Goal: Task Accomplishment & Management: Complete application form

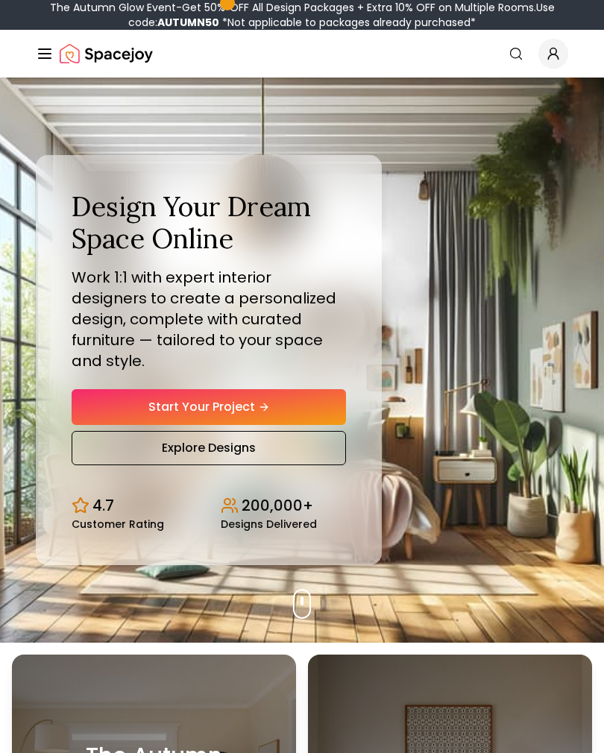
click at [270, 404] on icon "Hero section" at bounding box center [264, 407] width 12 height 12
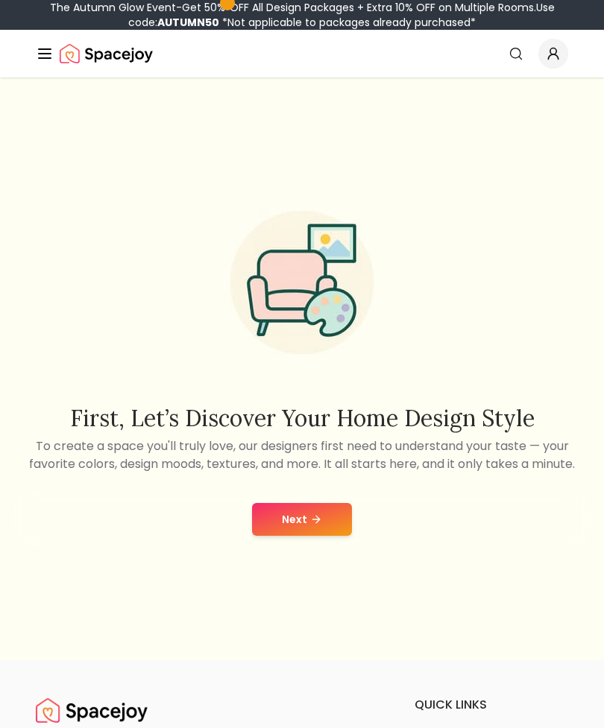
click at [338, 536] on button "Next" at bounding box center [302, 519] width 100 height 33
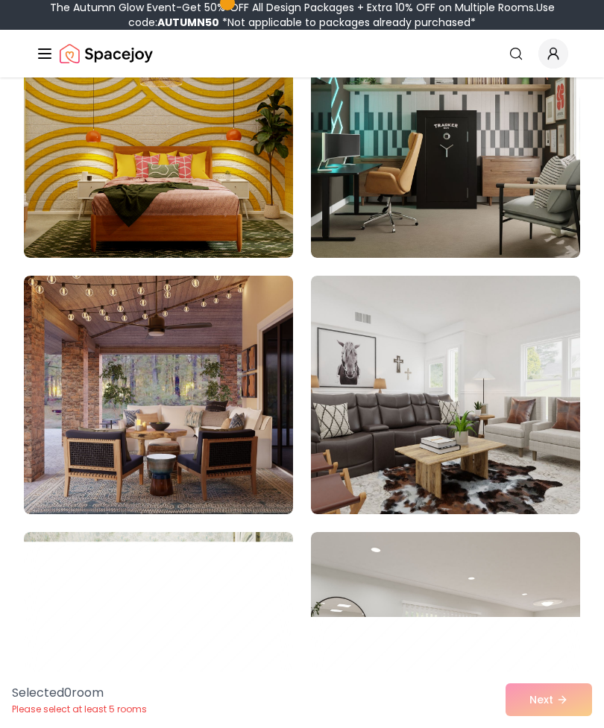
scroll to position [1277, 0]
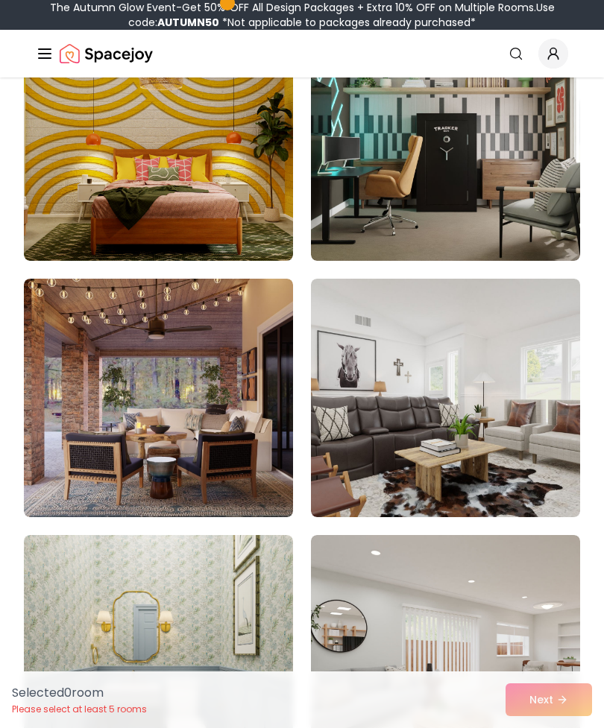
click at [86, 475] on img at bounding box center [158, 398] width 269 height 238
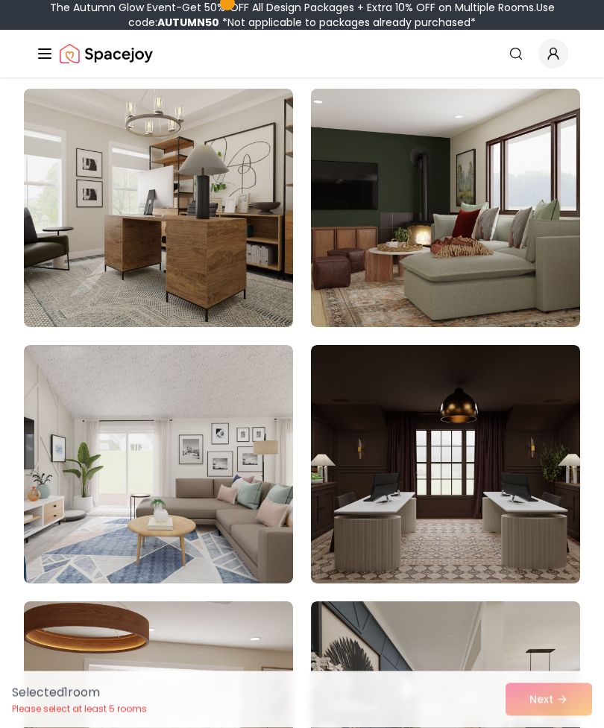
scroll to position [422, 0]
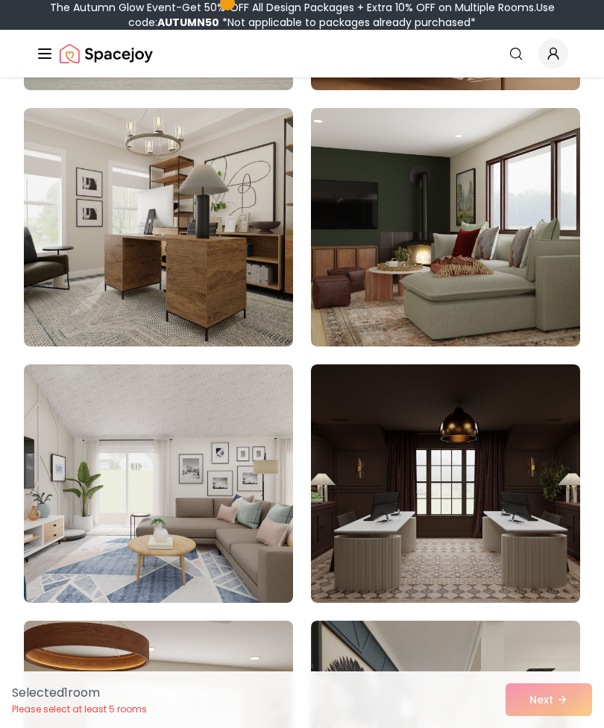
click at [534, 297] on img at bounding box center [445, 227] width 269 height 238
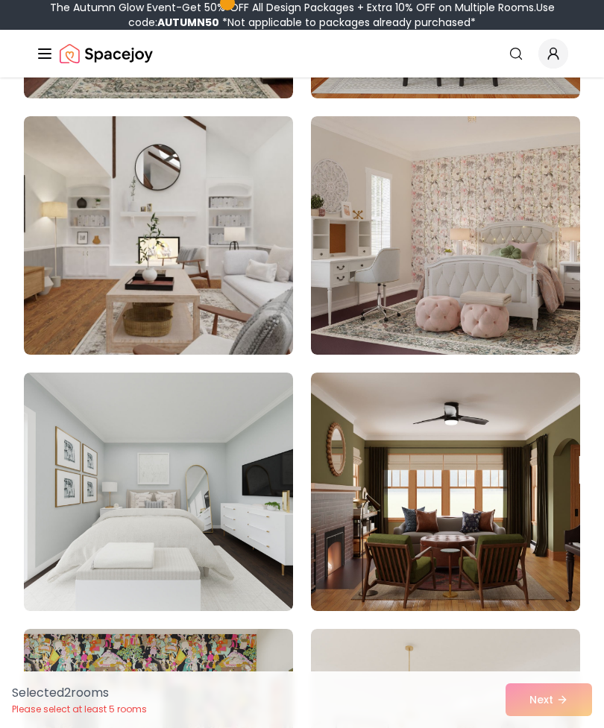
scroll to position [2464, 0]
click at [118, 534] on img at bounding box center [158, 492] width 269 height 238
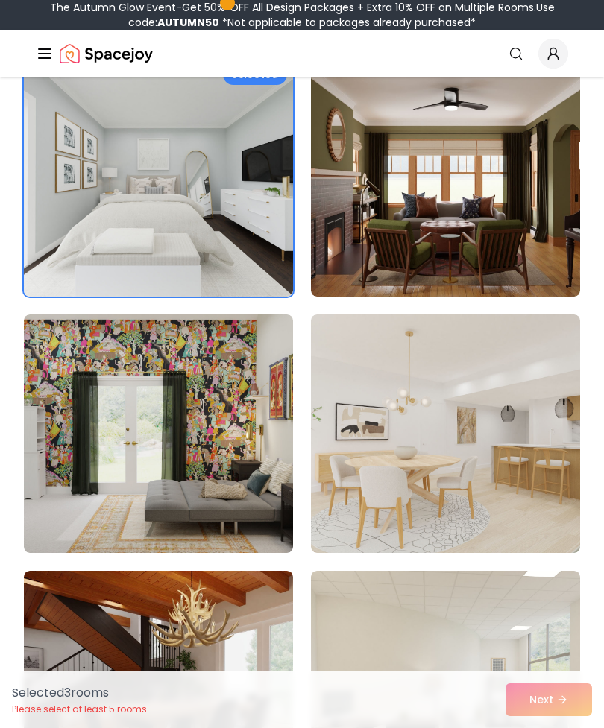
scroll to position [2831, 0]
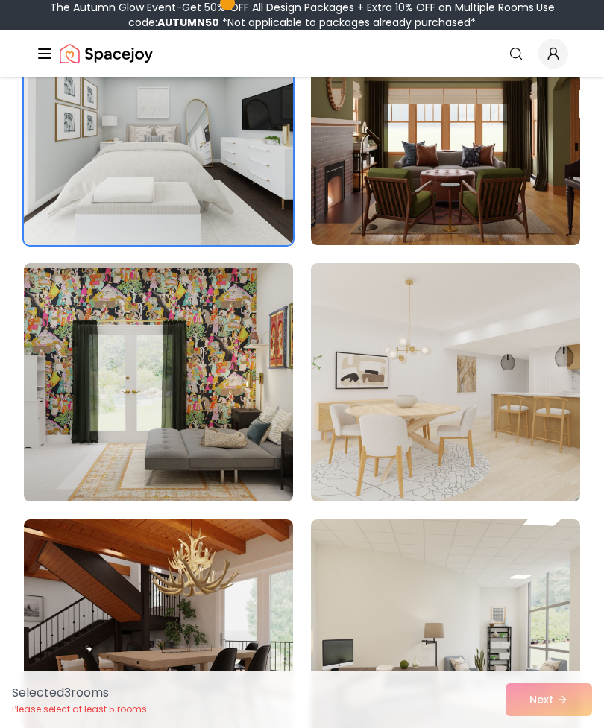
click at [554, 467] on img at bounding box center [445, 382] width 269 height 238
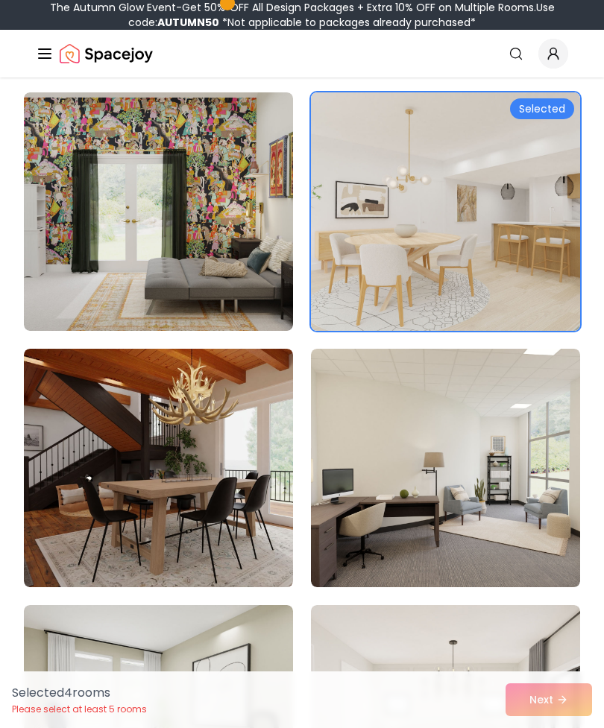
click at [523, 291] on img at bounding box center [445, 211] width 269 height 238
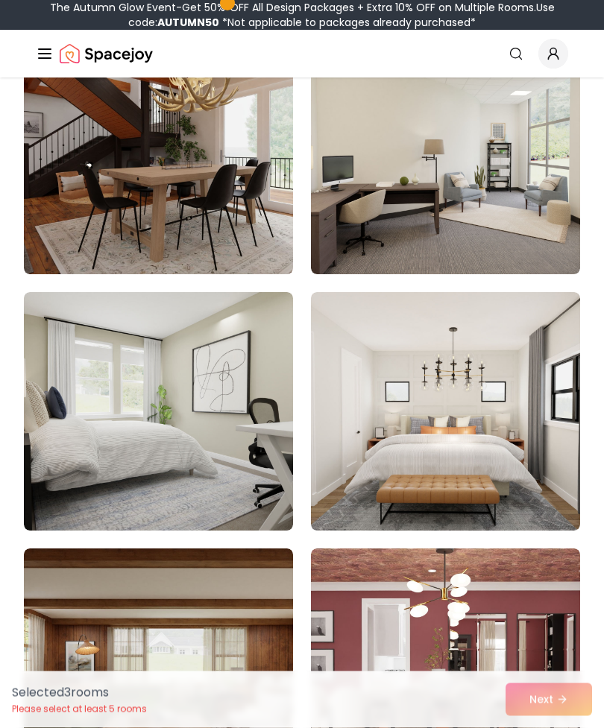
click at [551, 214] on img at bounding box center [445, 156] width 269 height 238
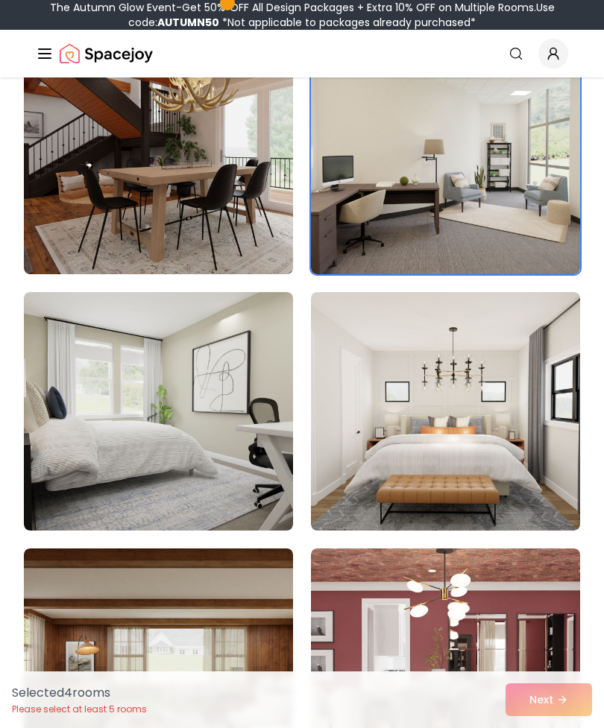
click at [480, 417] on img at bounding box center [445, 411] width 269 height 238
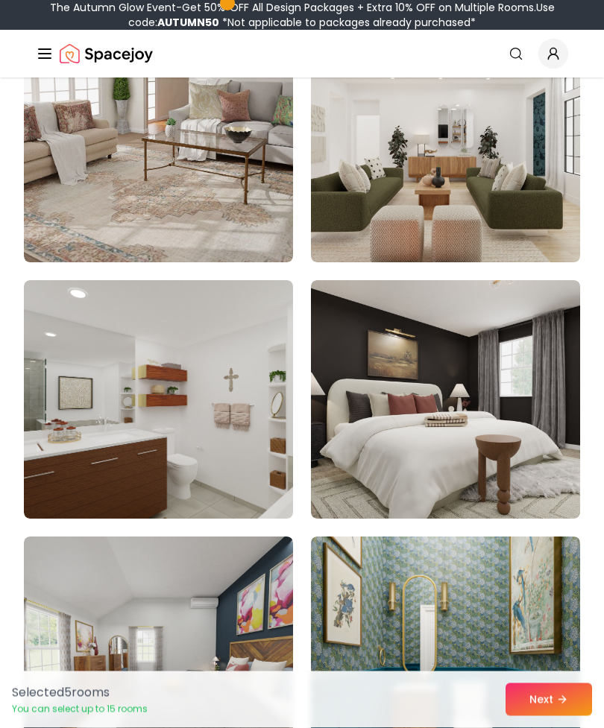
scroll to position [4608, 0]
click at [534, 496] on img at bounding box center [445, 399] width 269 height 238
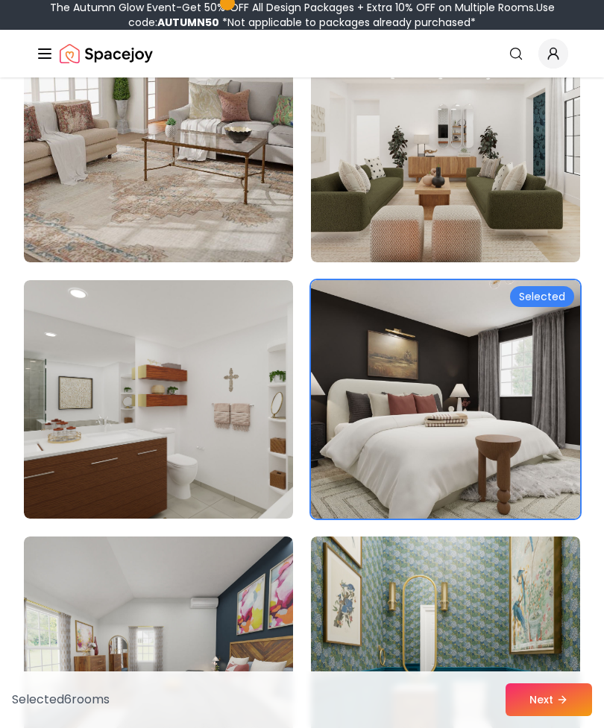
click at [48, 496] on img at bounding box center [158, 399] width 269 height 238
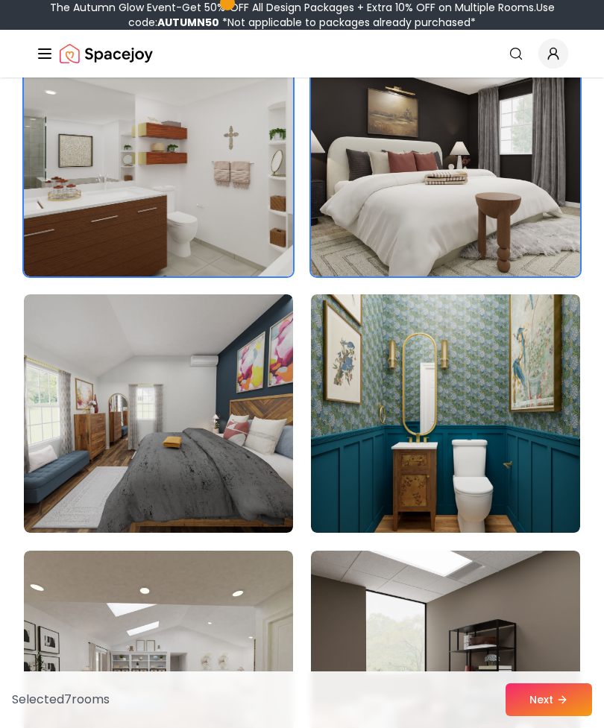
scroll to position [4849, 0]
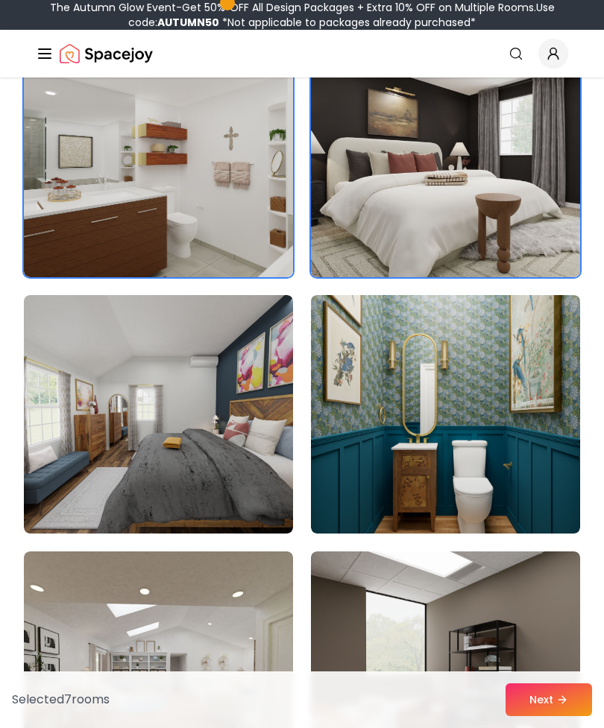
click at [531, 502] on img at bounding box center [445, 414] width 269 height 238
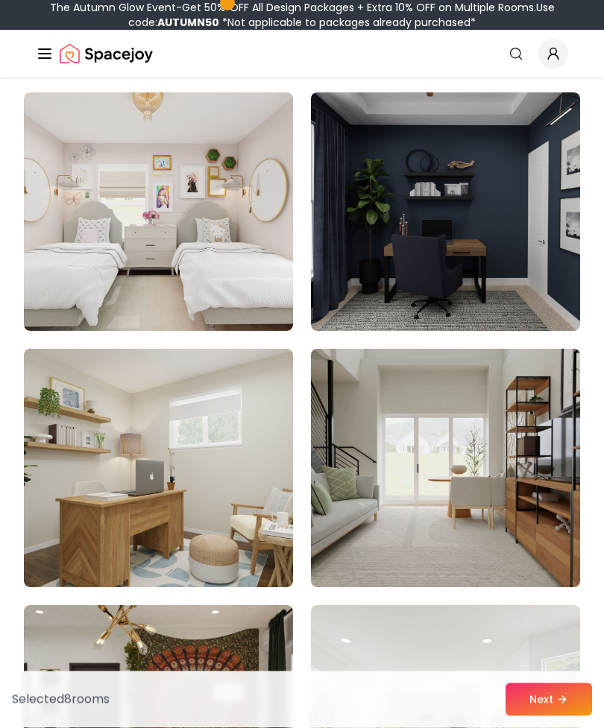
scroll to position [5817, 0]
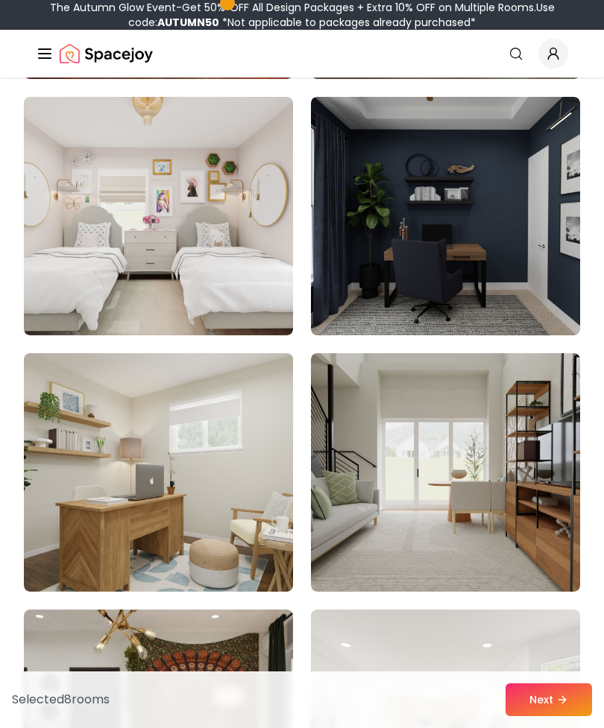
click at [79, 531] on img at bounding box center [158, 472] width 269 height 238
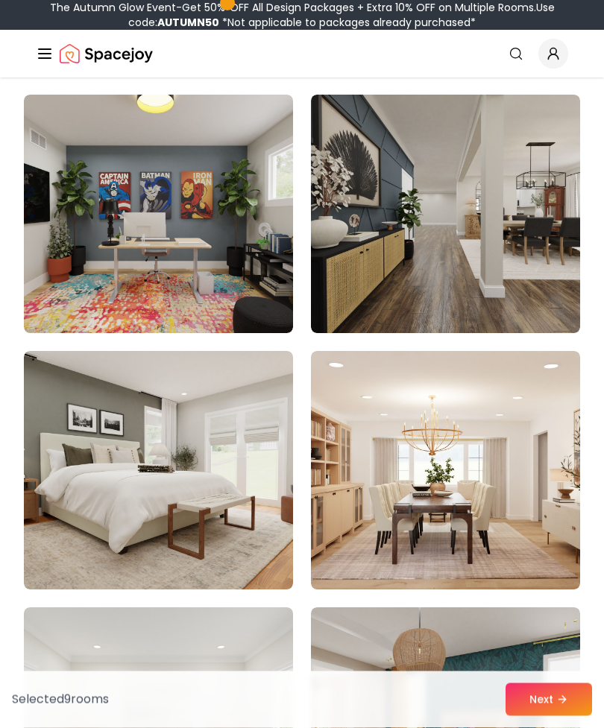
scroll to position [6587, 0]
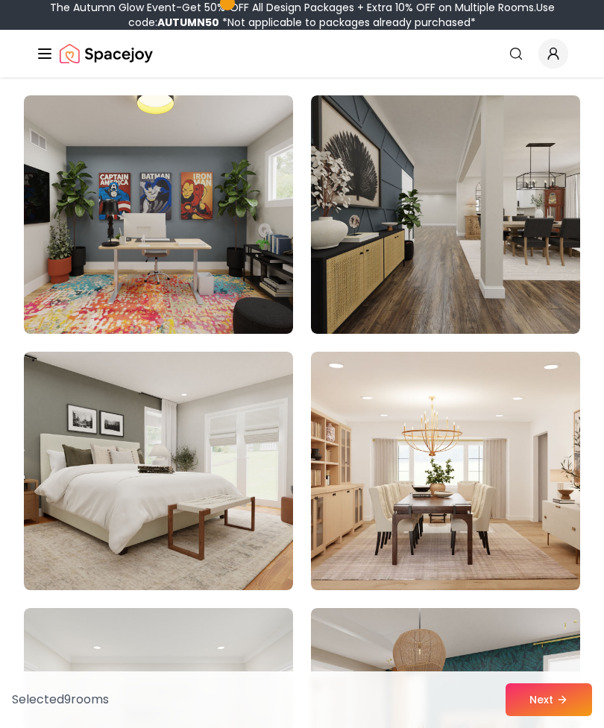
click at [78, 552] on img at bounding box center [158, 471] width 269 height 238
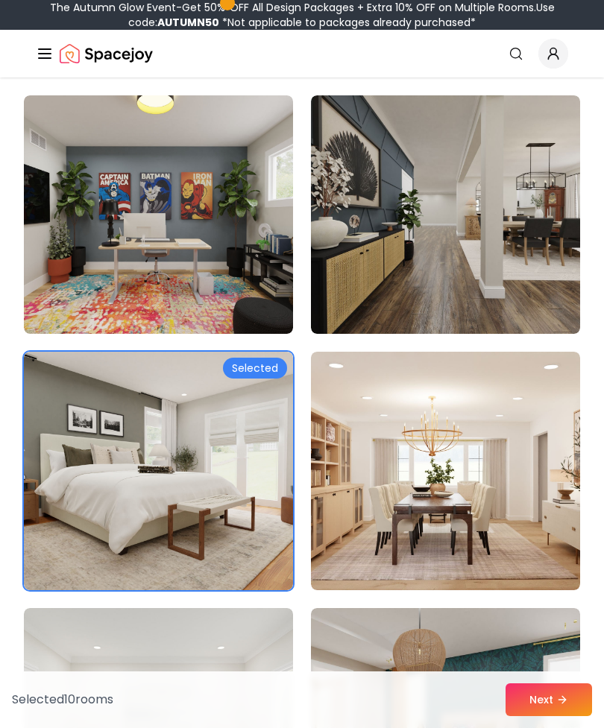
click at [522, 516] on img at bounding box center [445, 471] width 269 height 238
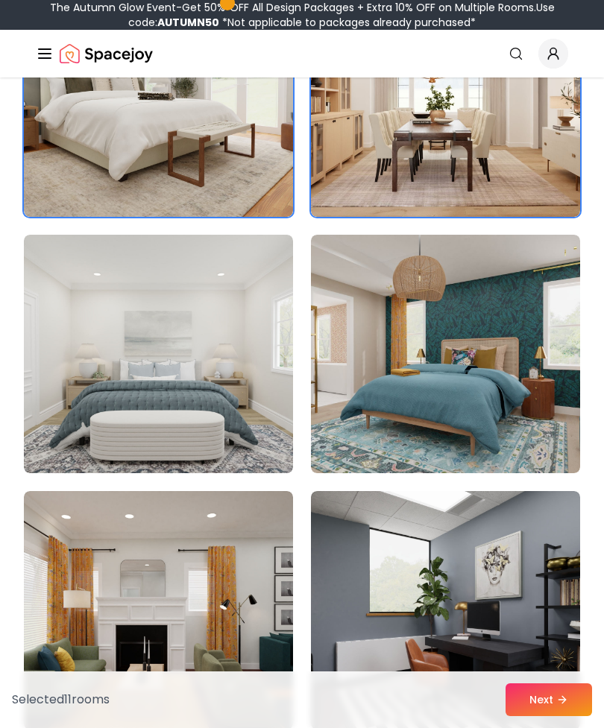
click at [80, 457] on img at bounding box center [158, 354] width 269 height 238
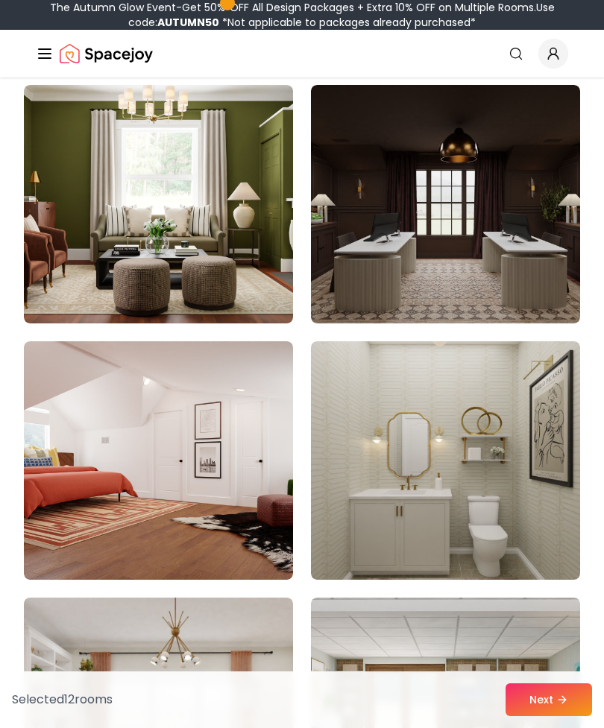
scroll to position [8134, 0]
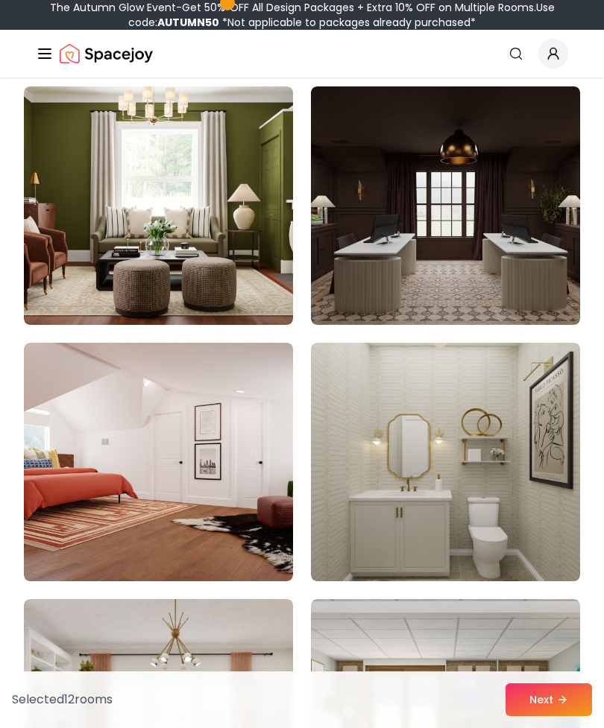
click at [522, 527] on img at bounding box center [445, 462] width 269 height 238
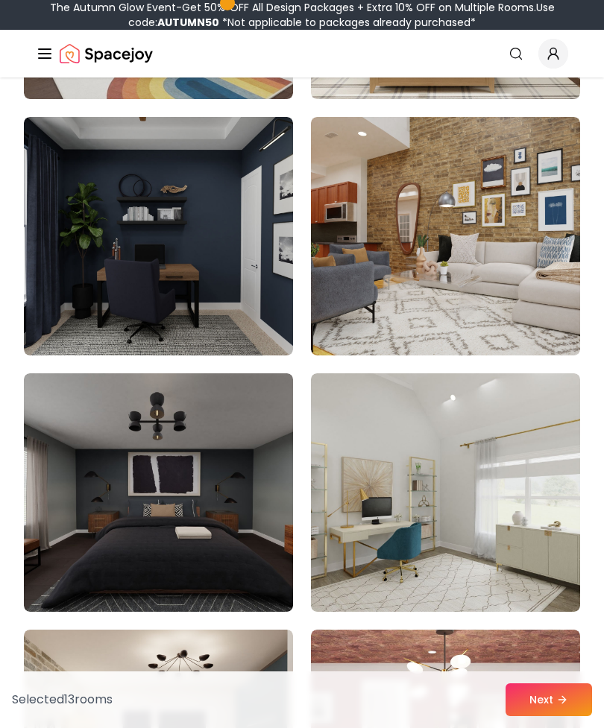
scroll to position [9653, 0]
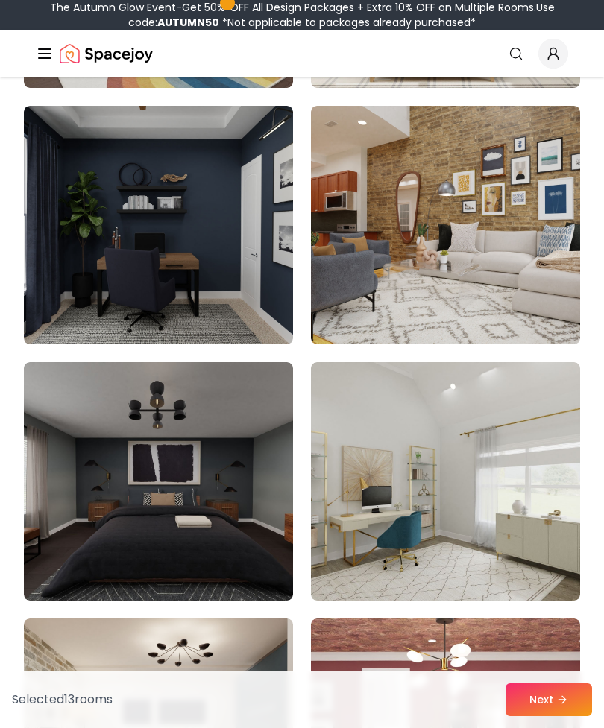
click at [513, 471] on img at bounding box center [445, 481] width 269 height 238
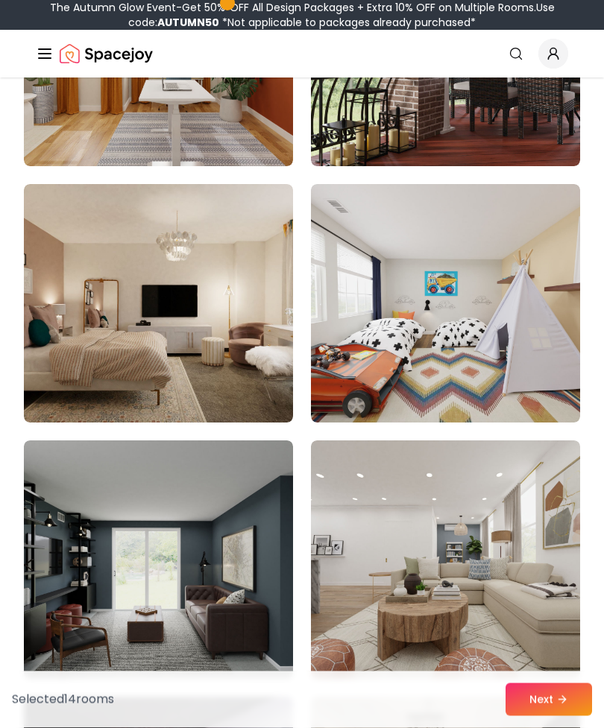
scroll to position [10598, 0]
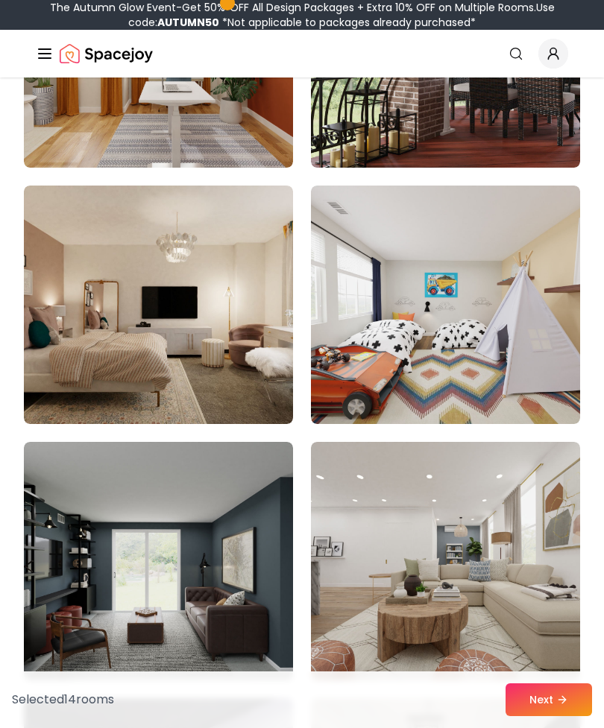
click at [130, 223] on img at bounding box center [158, 305] width 269 height 238
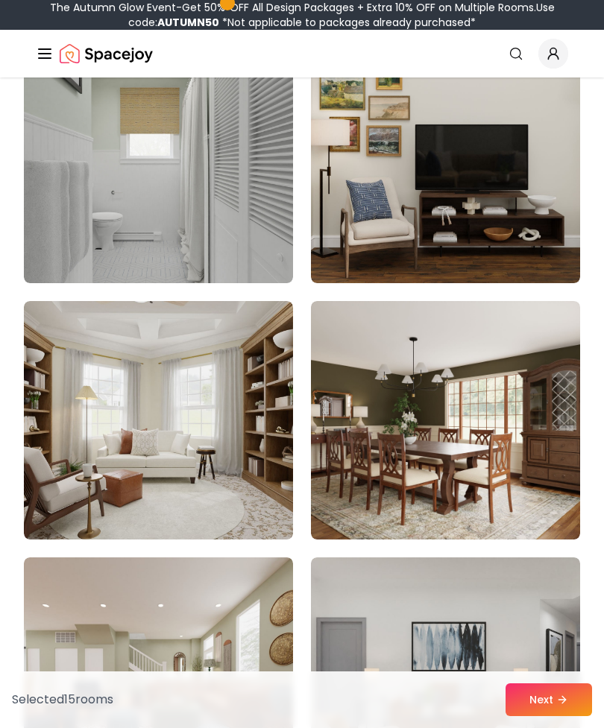
scroll to position [12277, 0]
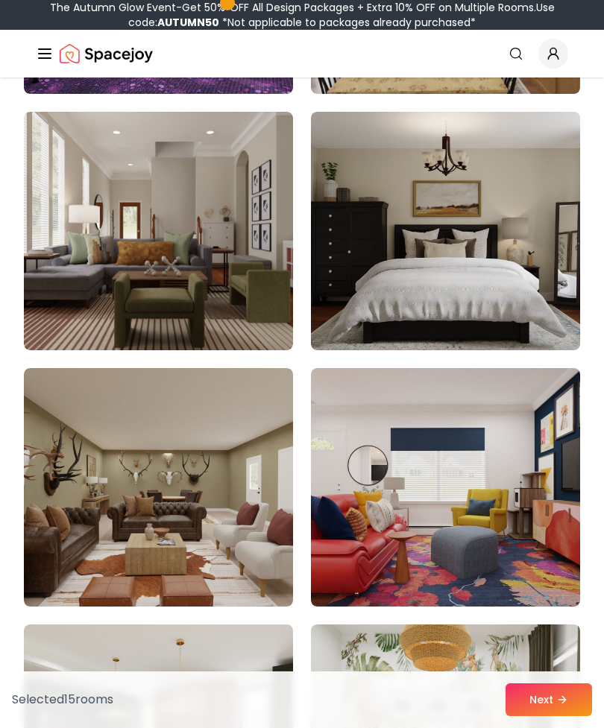
click at [132, 157] on img at bounding box center [158, 231] width 269 height 238
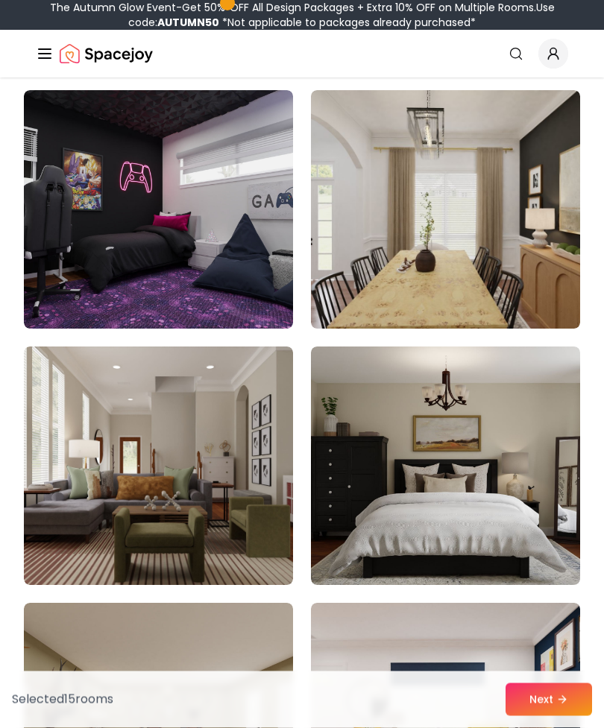
scroll to position [11206, 0]
click at [562, 716] on button "Next" at bounding box center [548, 699] width 86 height 33
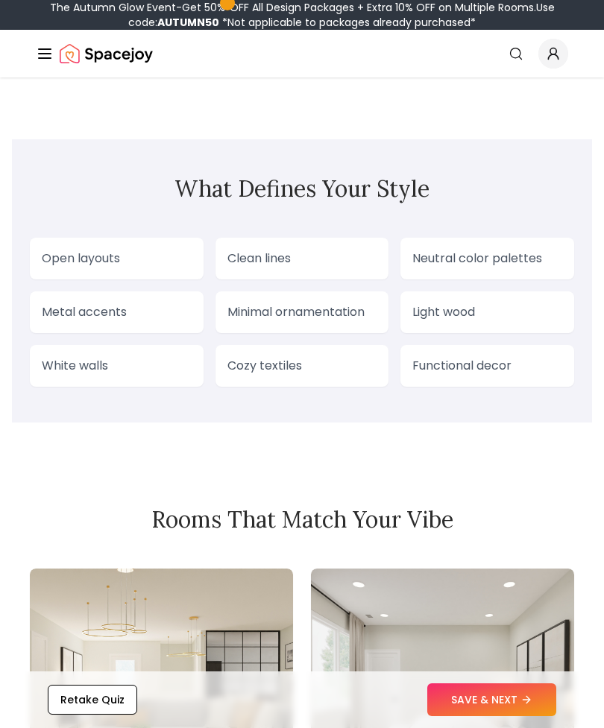
scroll to position [1661, 0]
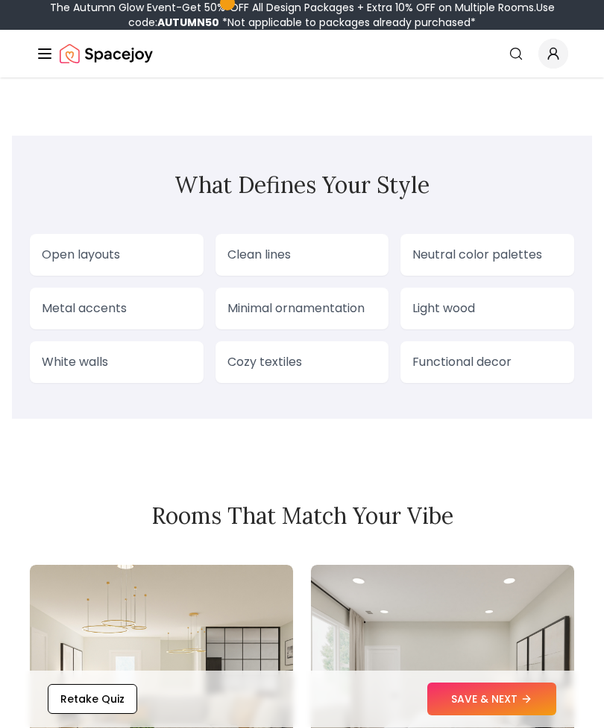
click at [542, 232] on section "What Defines Your Style Open layouts Clean lines Neutral color palettes Metal a…" at bounding box center [302, 277] width 580 height 283
click at [541, 232] on section "What Defines Your Style Open layouts Clean lines Neutral color palettes Metal a…" at bounding box center [302, 277] width 580 height 283
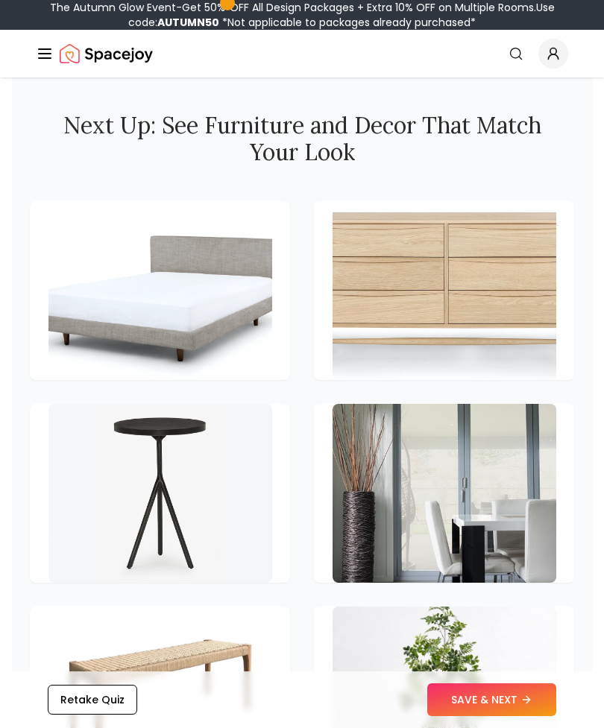
scroll to position [2729, 0]
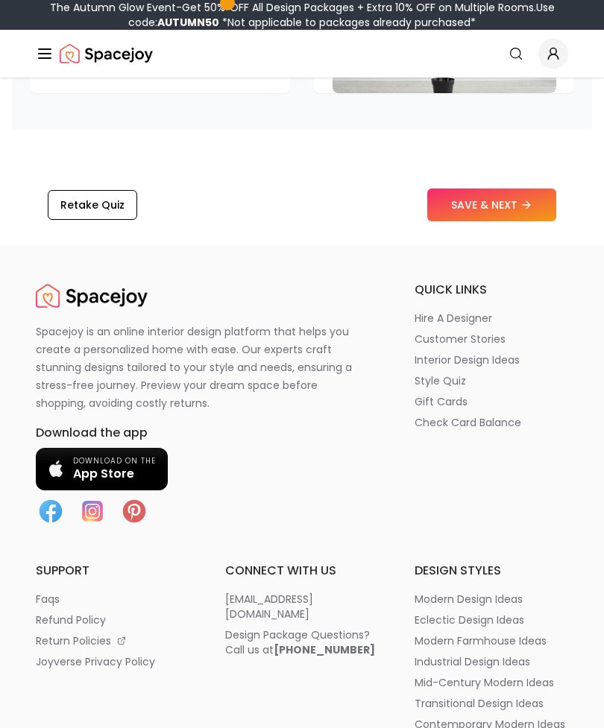
click at [528, 204] on icon at bounding box center [526, 206] width 12 height 12
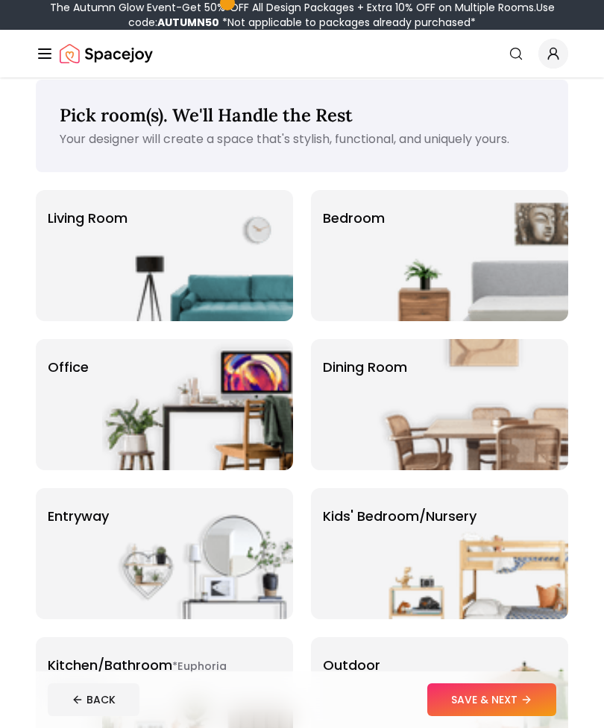
scroll to position [17, 0]
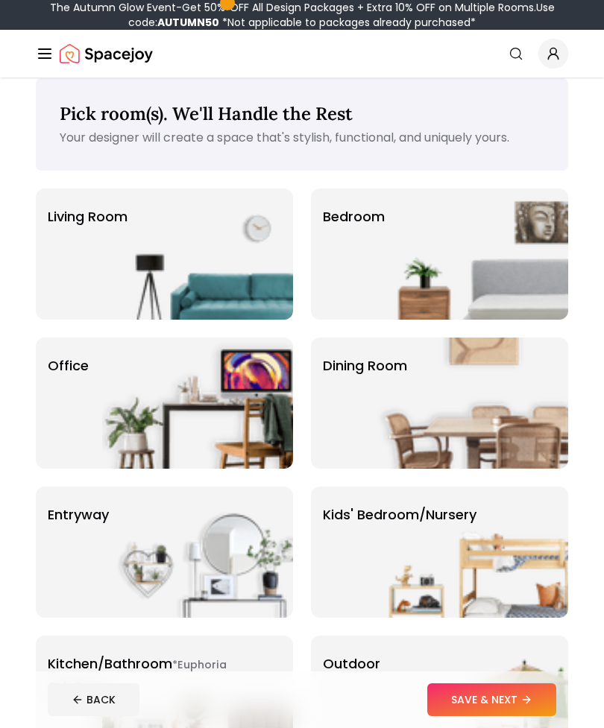
click at [537, 288] on img at bounding box center [472, 254] width 191 height 131
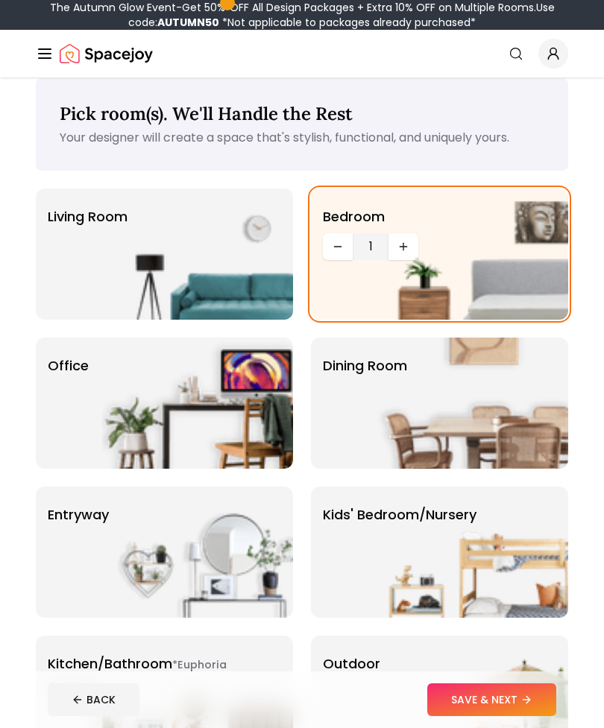
click at [547, 705] on button "SAVE & NEXT" at bounding box center [491, 699] width 129 height 33
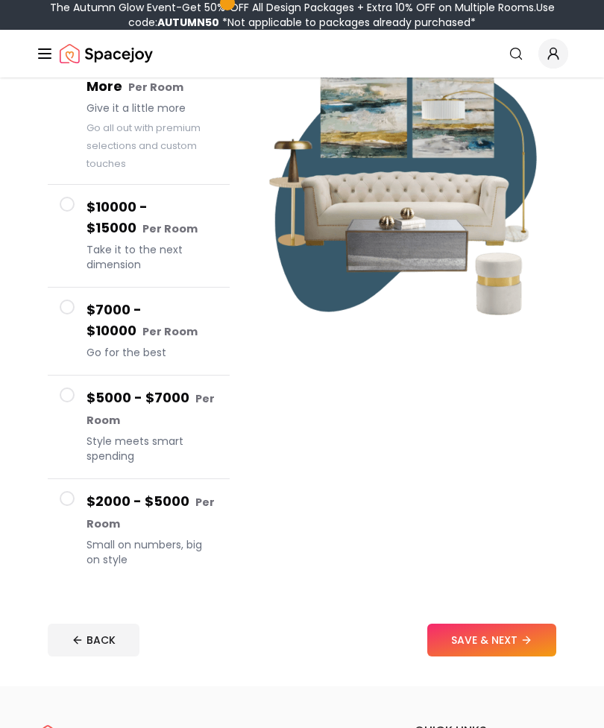
scroll to position [192, 0]
click at [123, 329] on h4 "$7000 - $10000 Per Room" at bounding box center [151, 321] width 131 height 42
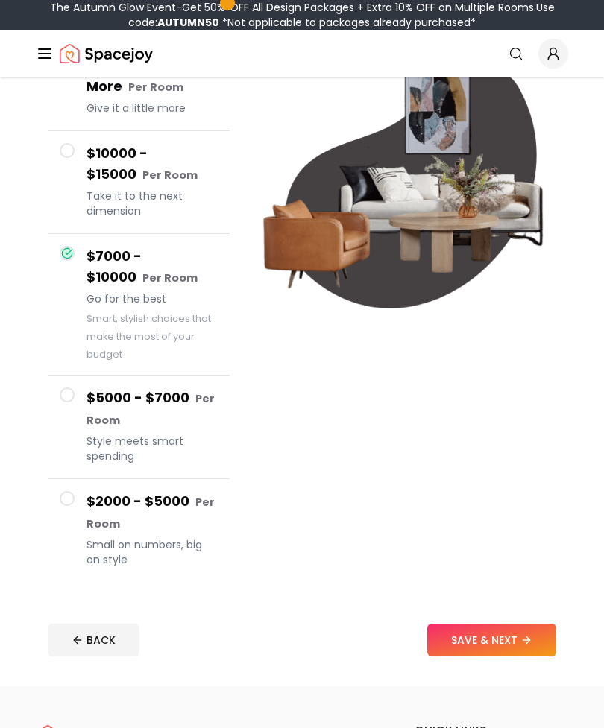
click at [100, 441] on span "Style meets smart spending" at bounding box center [151, 449] width 131 height 30
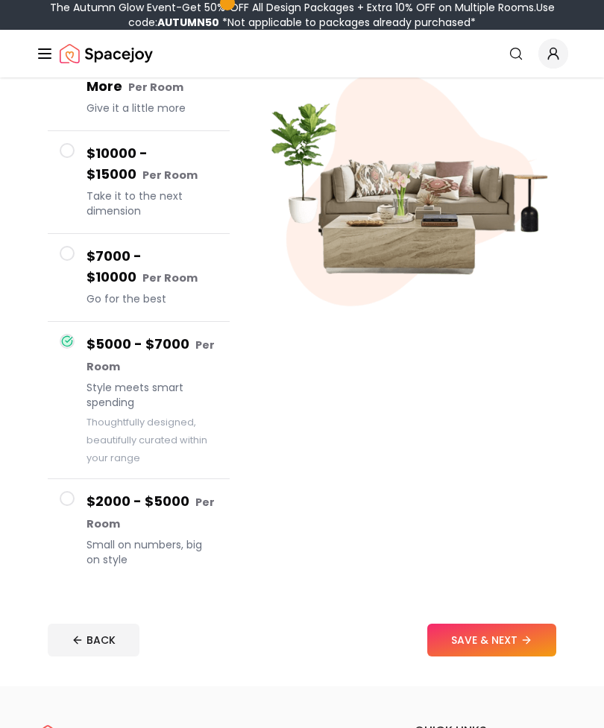
click at [538, 642] on button "SAVE & NEXT" at bounding box center [491, 640] width 129 height 33
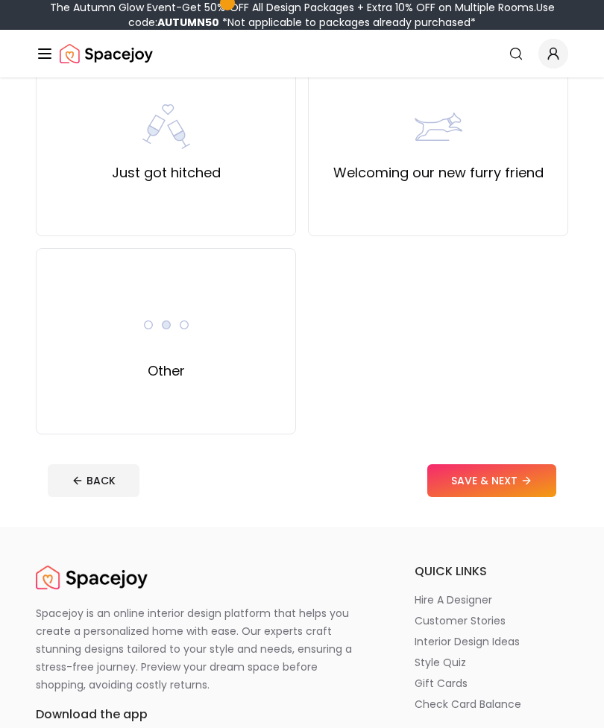
scroll to position [955, 0]
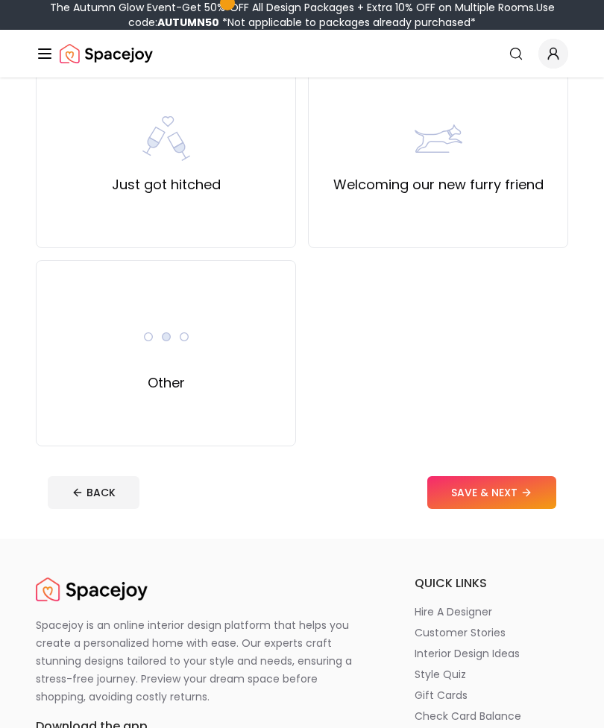
click at [136, 340] on div "Other" at bounding box center [166, 353] width 260 height 186
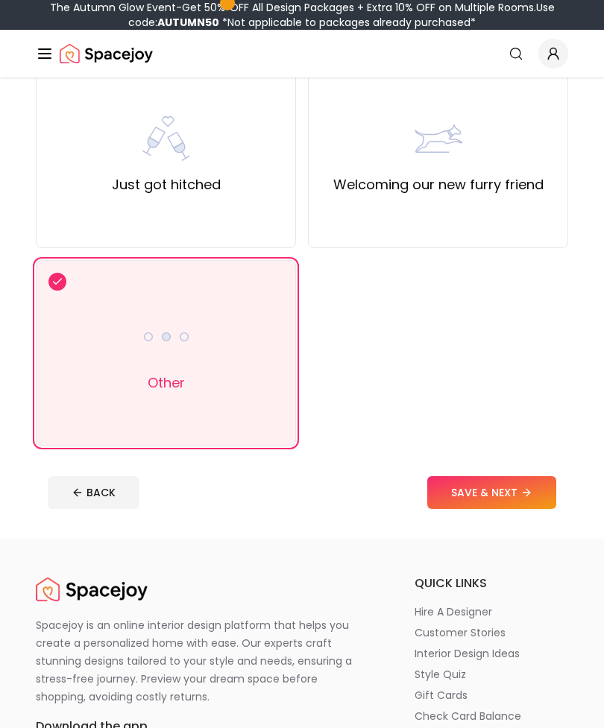
click at [517, 496] on button "SAVE & NEXT" at bounding box center [491, 492] width 129 height 33
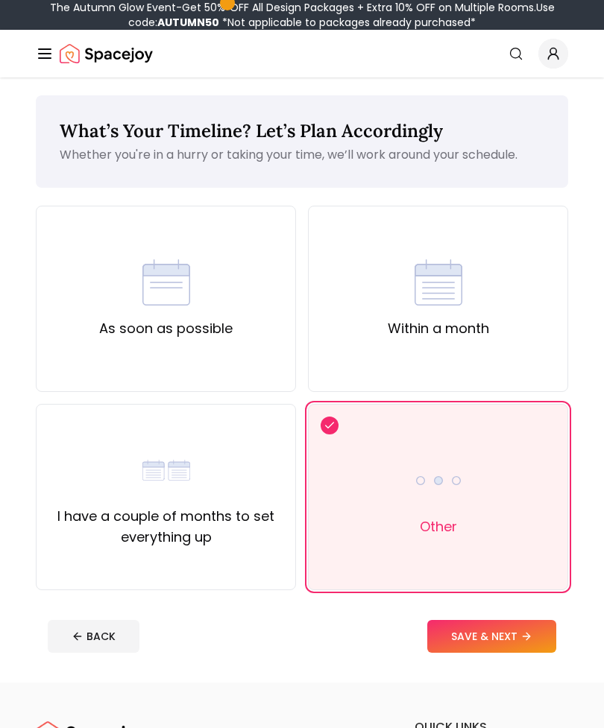
click at [91, 464] on div "I have a couple of months to set everything up" at bounding box center [165, 496] width 235 height 101
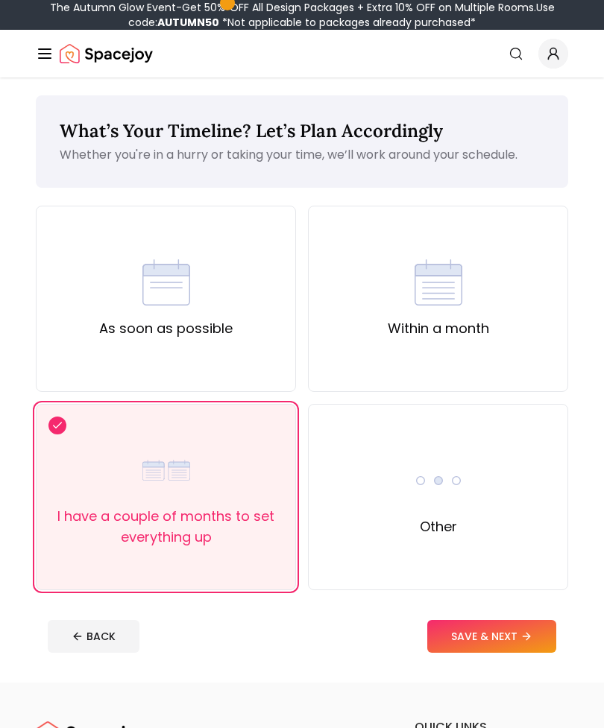
click at [515, 647] on button "SAVE & NEXT" at bounding box center [491, 636] width 129 height 33
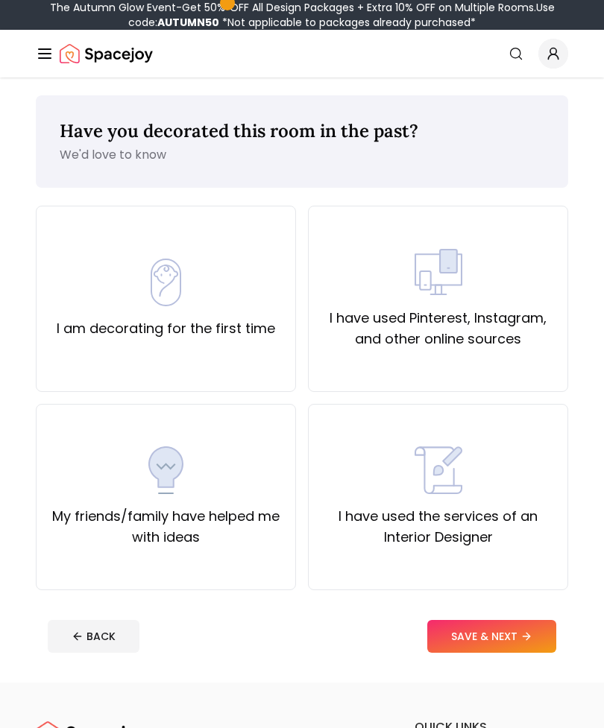
click at [518, 270] on div "I have used Pinterest, Instagram, and other online sources" at bounding box center [437, 298] width 235 height 101
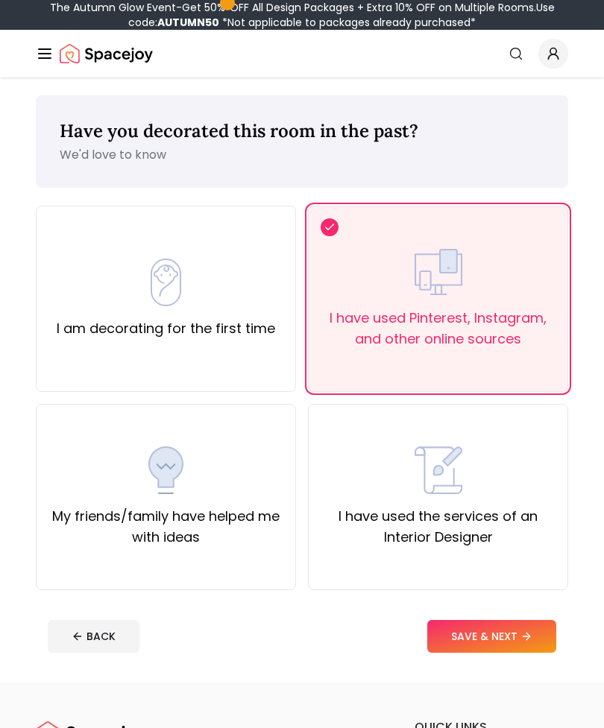
click at [520, 634] on button "SAVE & NEXT" at bounding box center [491, 636] width 129 height 33
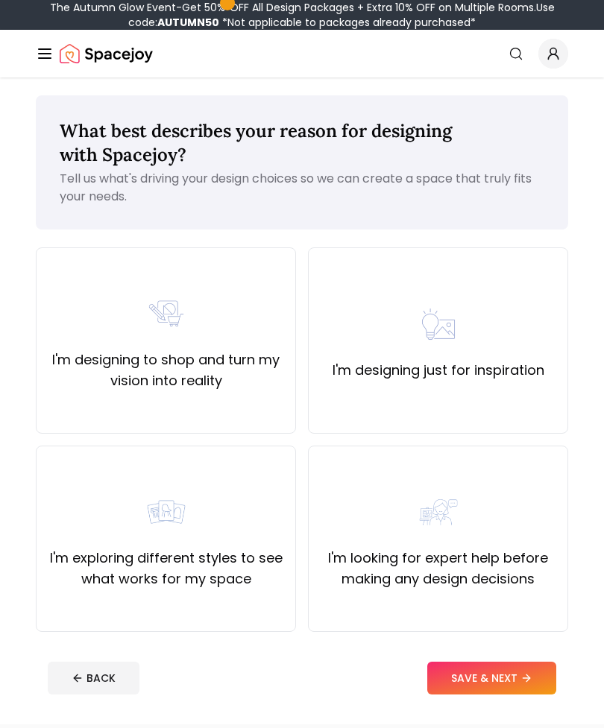
click at [500, 361] on label "I'm designing just for inspiration" at bounding box center [438, 370] width 212 height 21
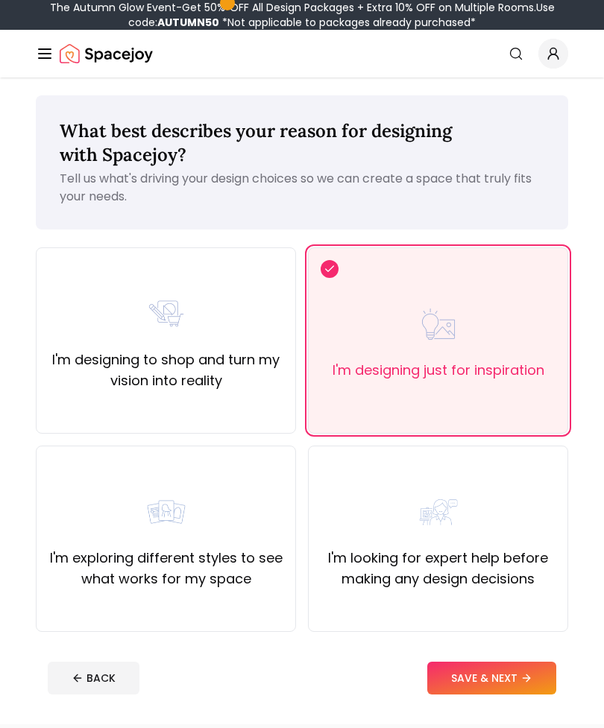
click at [513, 692] on button "SAVE & NEXT" at bounding box center [491, 678] width 129 height 33
